Goal: Find specific page/section: Find specific page/section

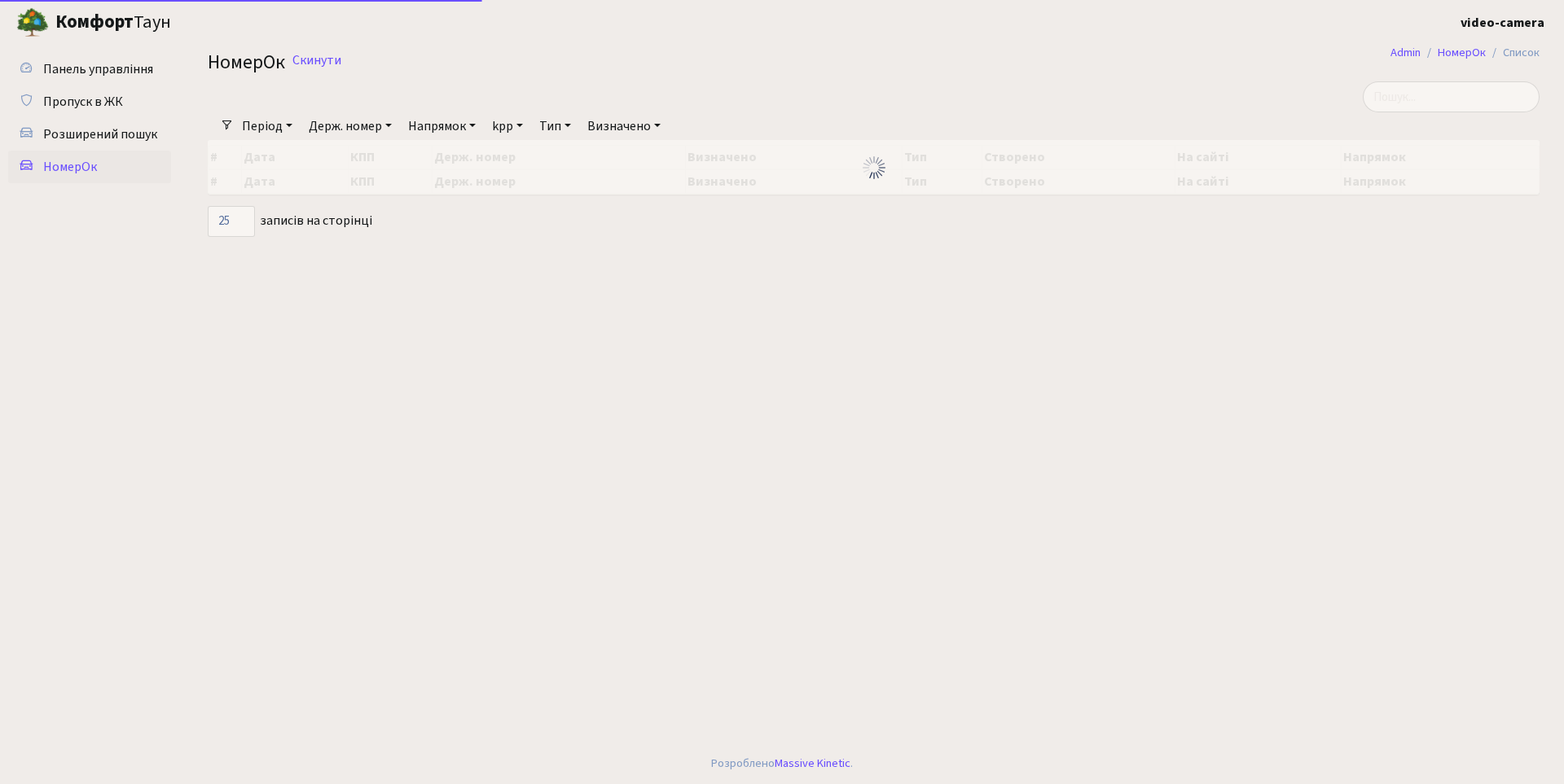
select select "25"
click at [118, 131] on span "Розширений пошук" at bounding box center [100, 135] width 114 height 18
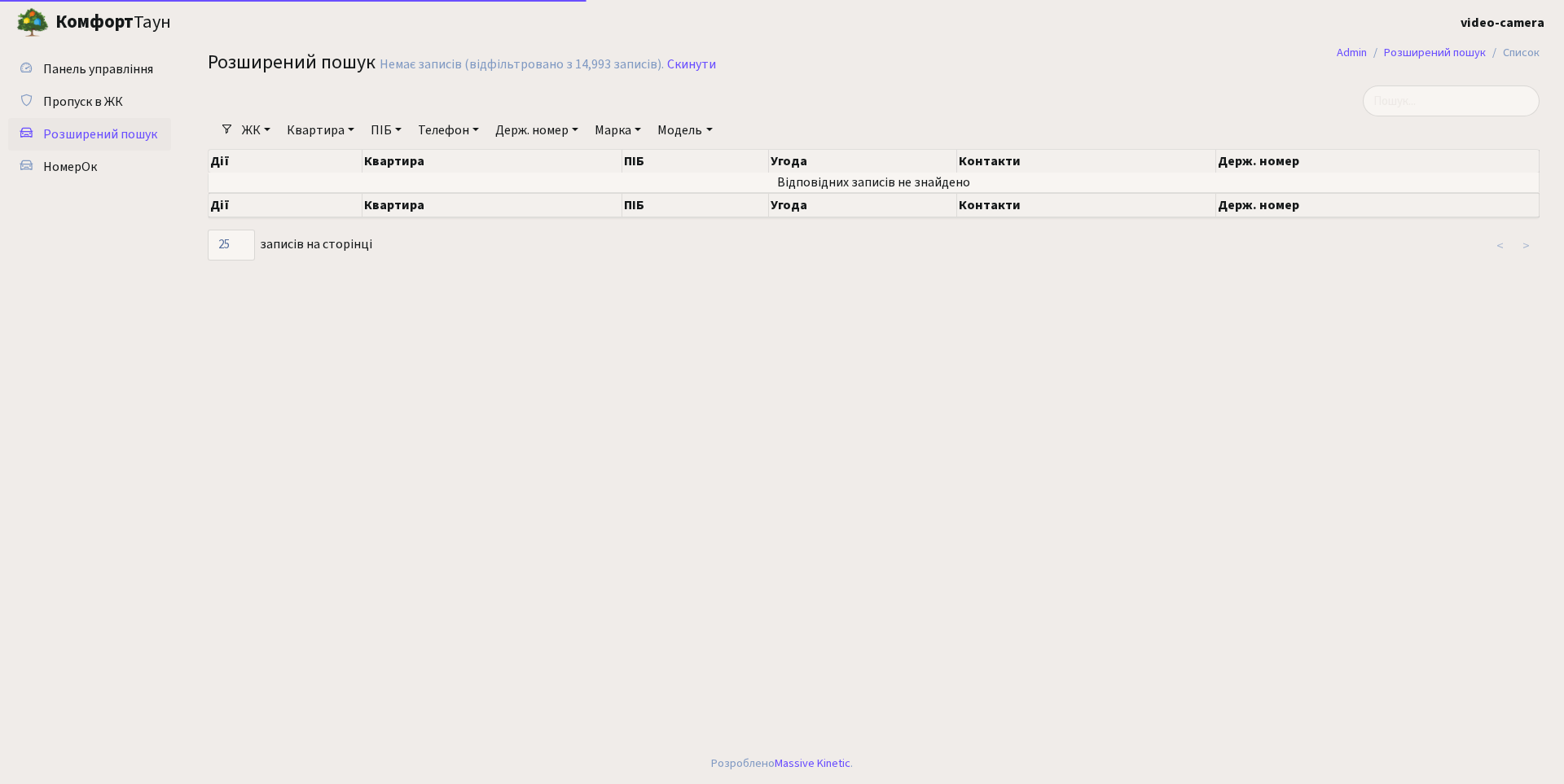
select select "25"
click at [394, 130] on link "ПІБ" at bounding box center [386, 131] width 44 height 28
click at [419, 172] on input "text" at bounding box center [413, 162] width 95 height 31
type input "[PERSON_NAME]"
